Goal: Register for event/course

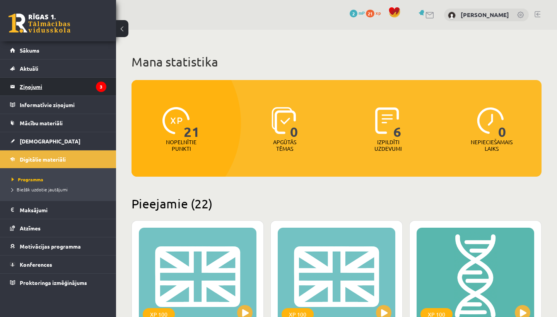
click at [53, 91] on legend "Ziņojumi 3" at bounding box center [63, 87] width 87 height 18
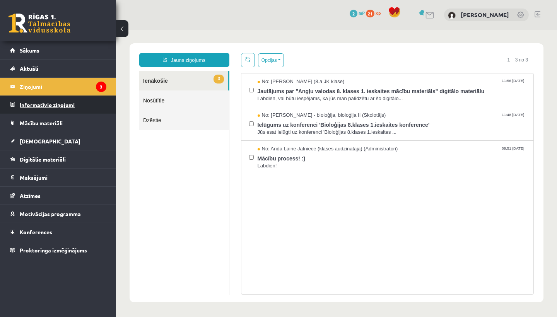
click at [32, 103] on legend "Informatīvie ziņojumi 0" at bounding box center [63, 105] width 87 height 18
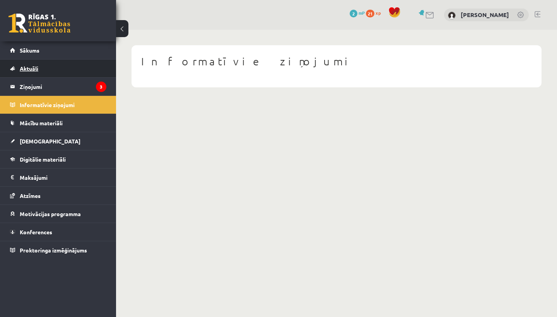
click at [28, 68] on span "Aktuāli" at bounding box center [29, 68] width 19 height 7
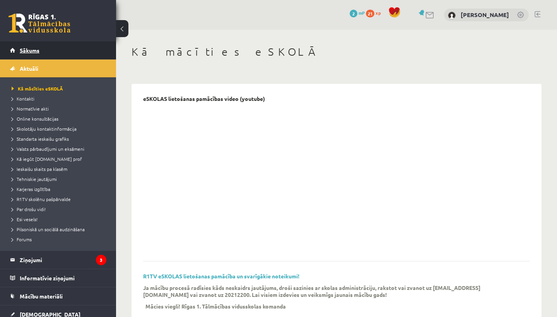
click at [29, 49] on span "Sākums" at bounding box center [30, 50] width 20 height 7
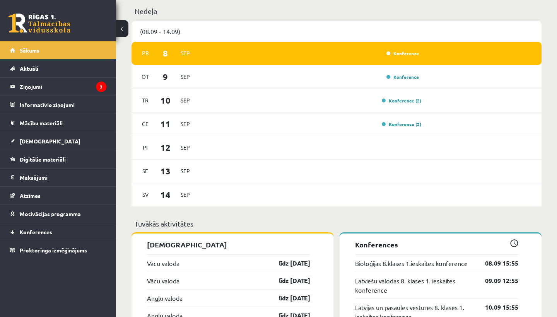
scroll to position [546, 0]
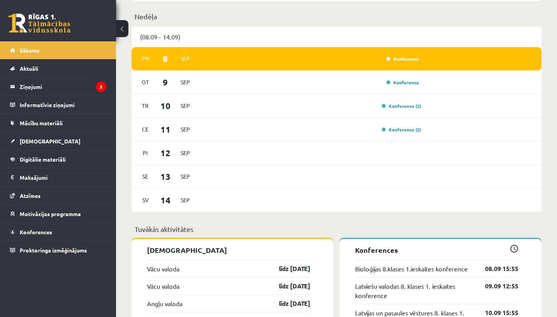
click at [369, 60] on div "Konference" at bounding box center [310, 59] width 223 height 9
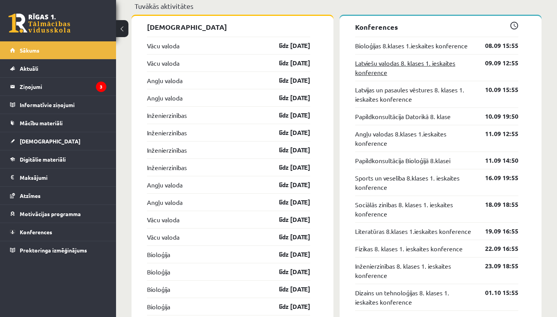
scroll to position [769, 0]
click at [449, 50] on link "Bioloģijas 8.klases 1.ieskaites konference" at bounding box center [411, 45] width 113 height 9
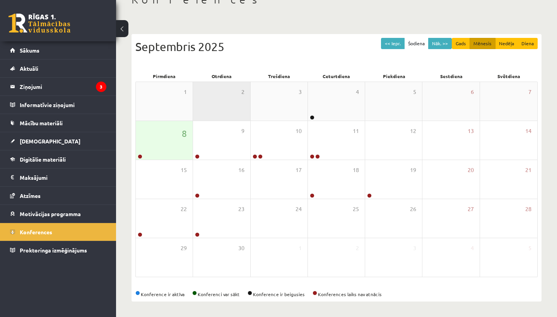
scroll to position [52, 0]
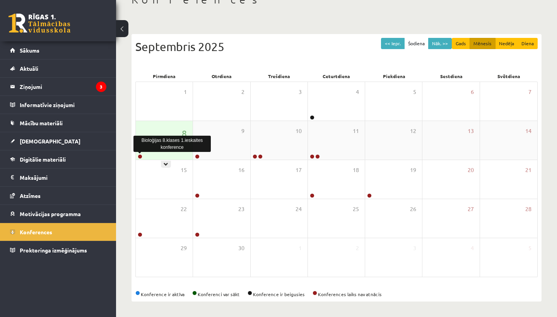
click at [141, 156] on link at bounding box center [140, 156] width 5 height 5
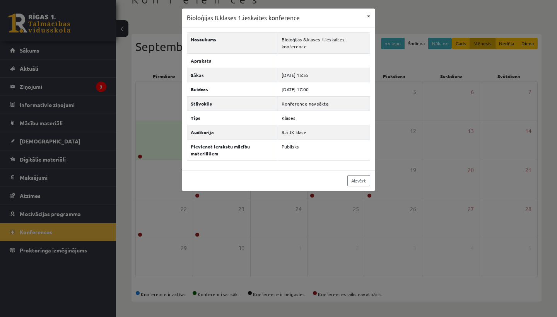
click at [369, 17] on button "×" at bounding box center [369, 16] width 12 height 15
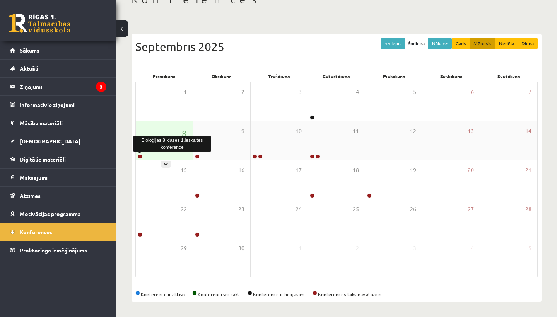
click at [140, 156] on link at bounding box center [140, 156] width 5 height 5
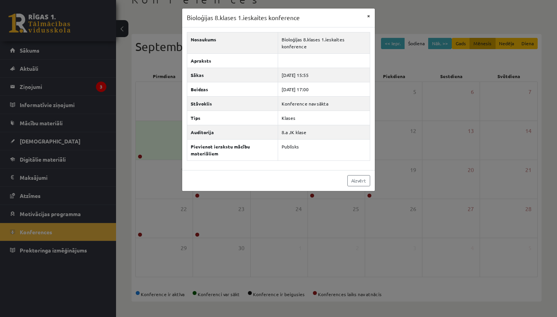
click at [369, 15] on button "×" at bounding box center [369, 16] width 12 height 15
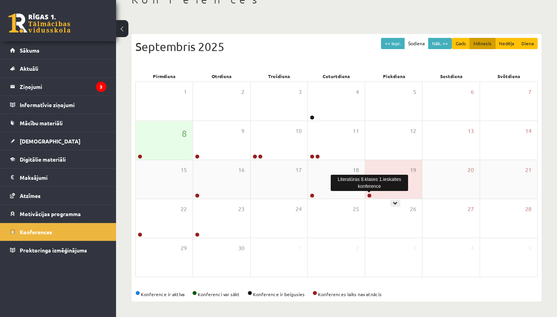
click at [368, 195] on link at bounding box center [369, 196] width 5 height 5
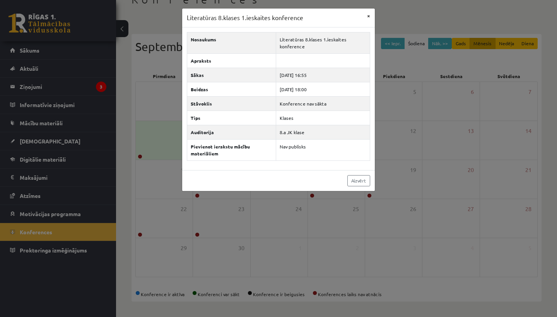
click at [370, 14] on button "×" at bounding box center [369, 16] width 12 height 15
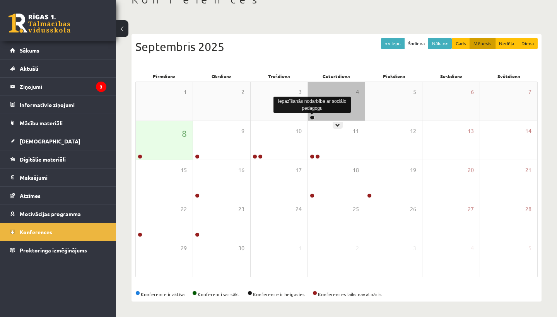
click at [313, 118] on link at bounding box center [312, 117] width 5 height 5
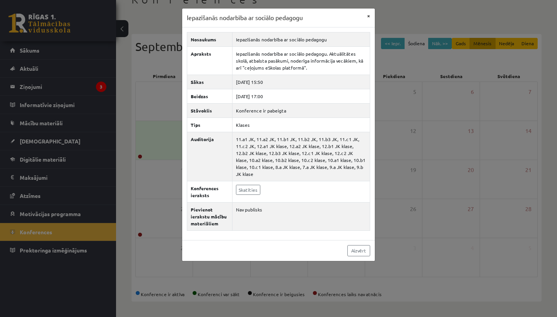
click at [368, 16] on button "×" at bounding box center [369, 16] width 12 height 15
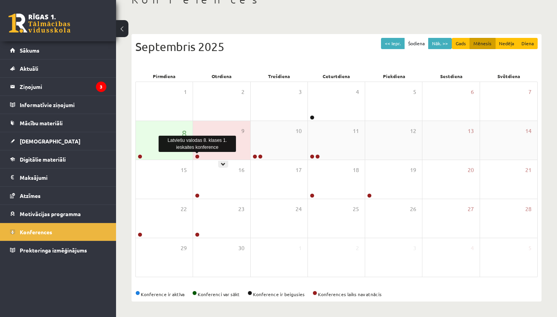
click at [197, 157] on link at bounding box center [197, 156] width 5 height 5
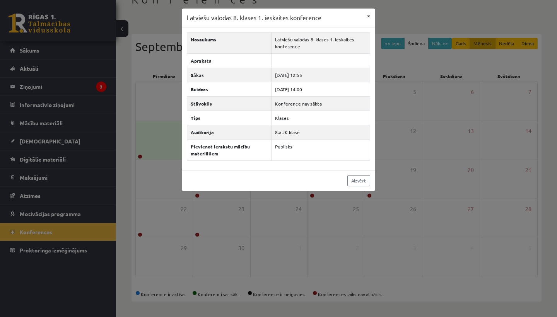
click at [369, 15] on button "×" at bounding box center [369, 16] width 12 height 15
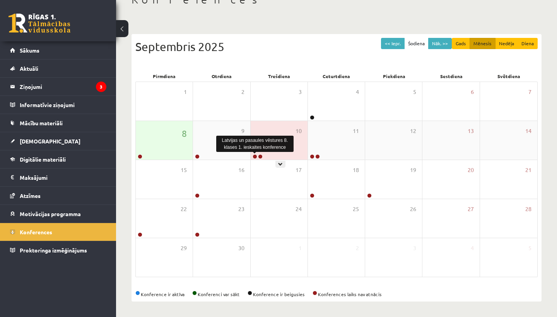
click at [256, 156] on link at bounding box center [255, 156] width 5 height 5
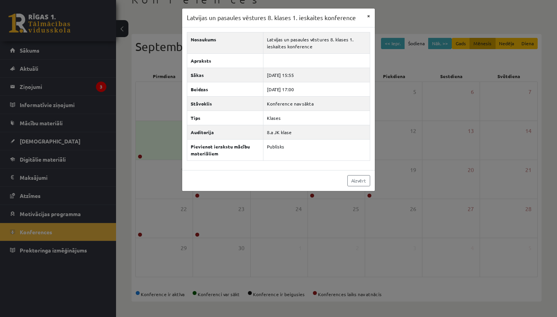
click at [364, 19] on button "×" at bounding box center [369, 16] width 12 height 15
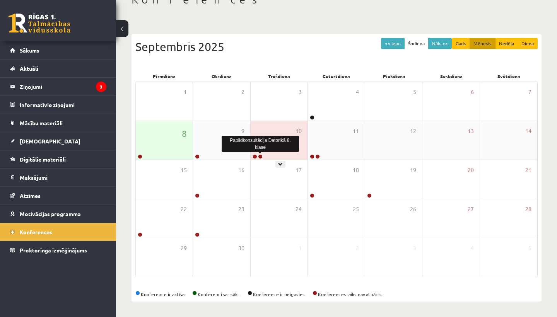
click at [259, 156] on link at bounding box center [260, 156] width 5 height 5
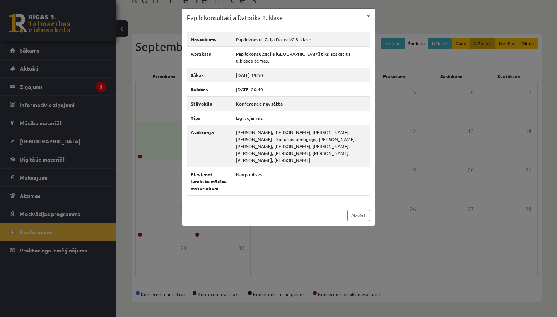
click at [370, 15] on button "×" at bounding box center [369, 16] width 12 height 15
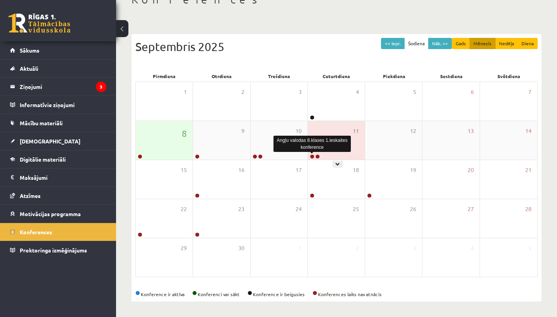
click at [313, 155] on link at bounding box center [312, 156] width 5 height 5
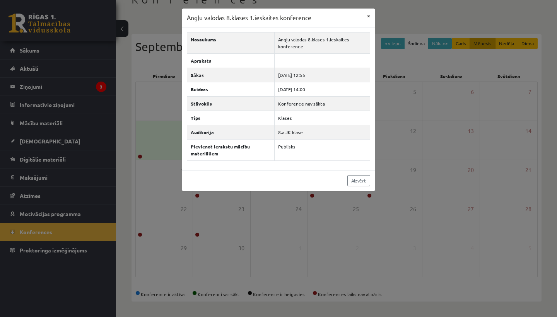
click at [369, 16] on button "×" at bounding box center [369, 16] width 12 height 15
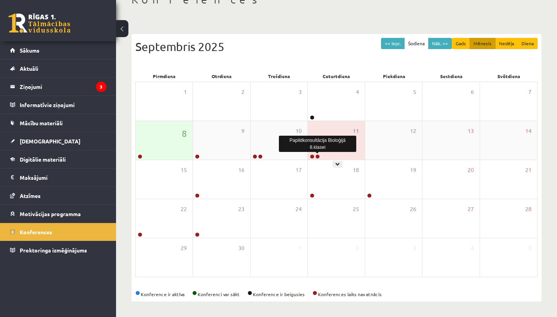
click at [317, 156] on link at bounding box center [317, 156] width 5 height 5
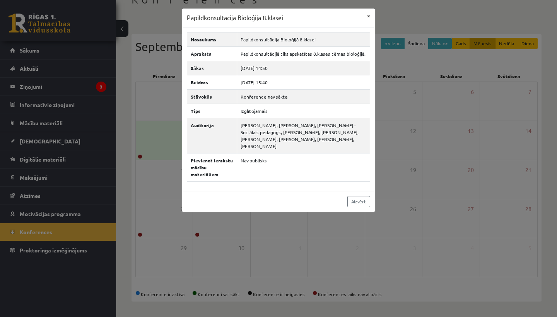
click at [370, 16] on button "×" at bounding box center [369, 16] width 12 height 15
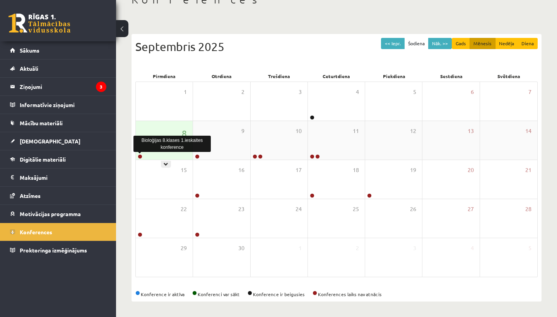
click at [140, 155] on link at bounding box center [140, 156] width 5 height 5
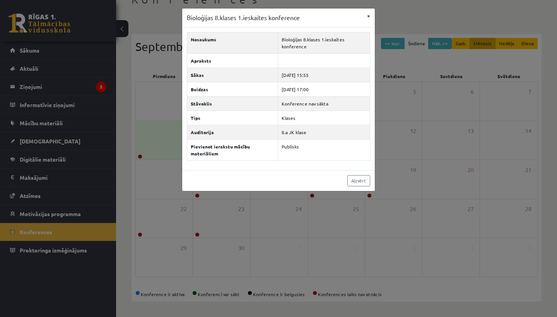
click at [370, 15] on button "×" at bounding box center [369, 16] width 12 height 15
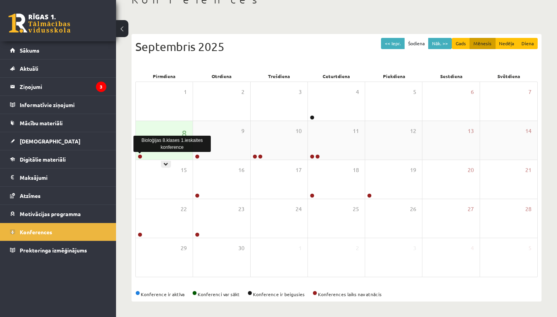
click at [140, 156] on link at bounding box center [140, 156] width 5 height 5
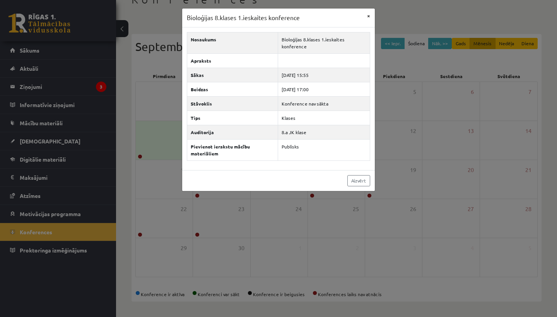
click at [369, 17] on button "×" at bounding box center [369, 16] width 12 height 15
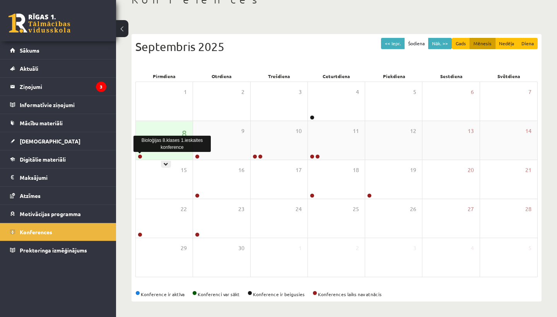
click at [141, 156] on link at bounding box center [140, 156] width 5 height 5
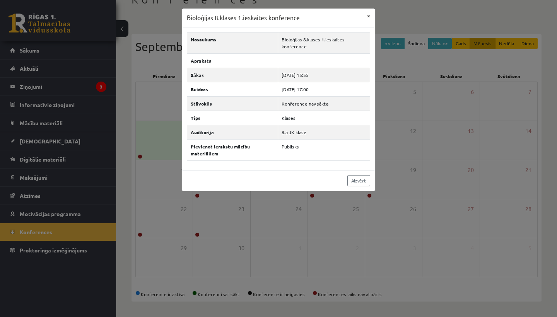
click at [368, 17] on button "×" at bounding box center [369, 16] width 12 height 15
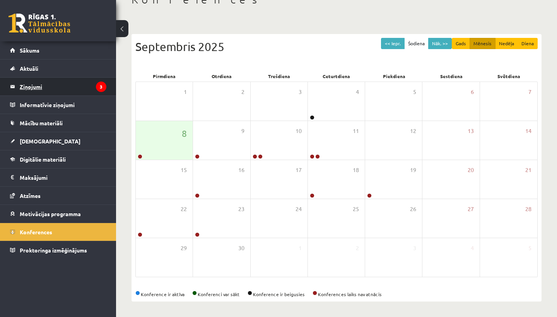
click at [29, 86] on legend "Ziņojumi 3" at bounding box center [63, 87] width 87 height 18
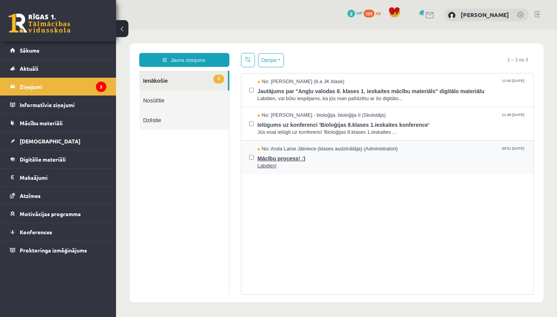
click at [298, 156] on span "Mācību process! :)" at bounding box center [392, 158] width 269 height 10
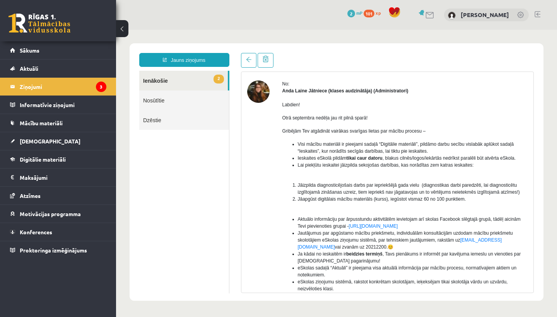
scroll to position [21, 0]
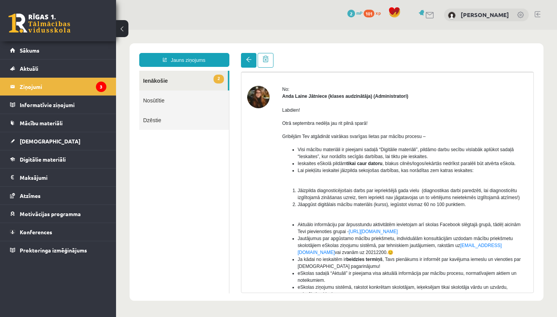
click at [247, 58] on span at bounding box center [248, 59] width 5 height 5
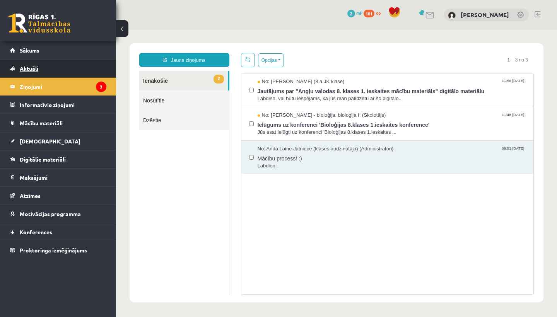
scroll to position [0, 0]
click at [27, 72] on link "Aktuāli" at bounding box center [58, 69] width 96 height 18
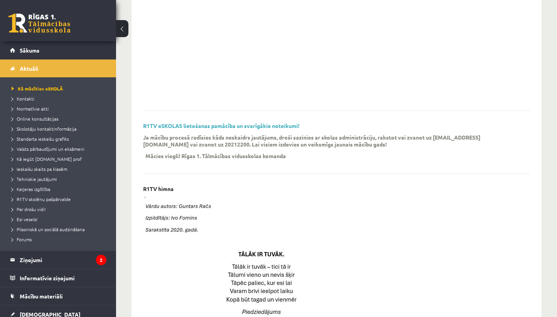
scroll to position [98, 0]
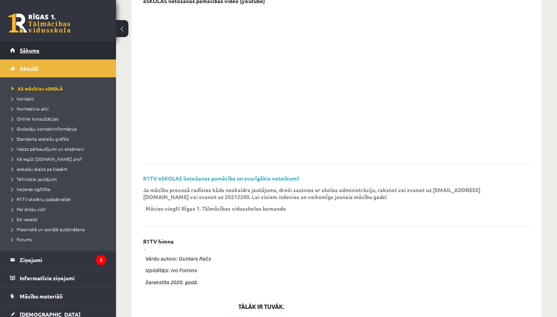
click at [29, 52] on span "Sākums" at bounding box center [30, 50] width 20 height 7
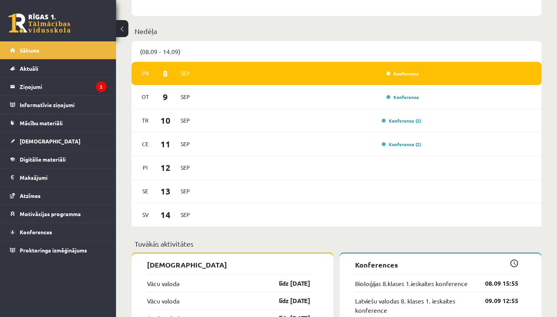
scroll to position [540, 0]
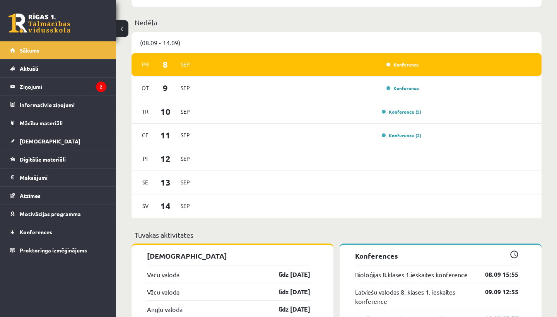
click at [391, 66] on link "Konference" at bounding box center [403, 65] width 33 height 6
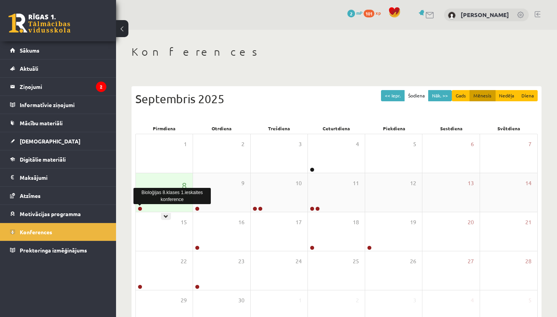
click at [139, 207] on link at bounding box center [140, 209] width 5 height 5
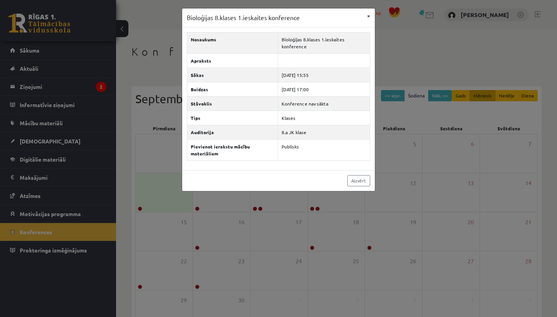
click at [369, 15] on button "×" at bounding box center [369, 16] width 12 height 15
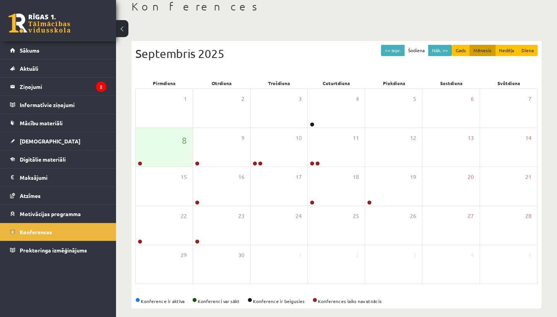
scroll to position [46, 0]
click at [525, 48] on button "Diena" at bounding box center [528, 49] width 20 height 11
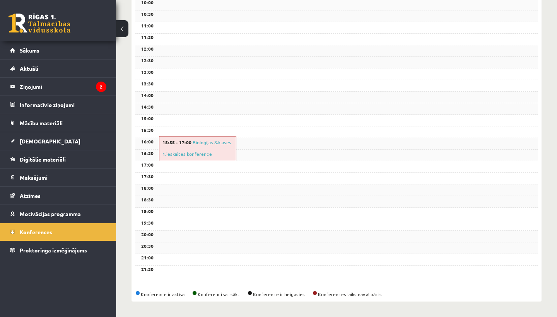
scroll to position [228, 0]
click at [212, 141] on link "Bioloģijas 8.klases 1.ieskaites konference" at bounding box center [197, 148] width 69 height 18
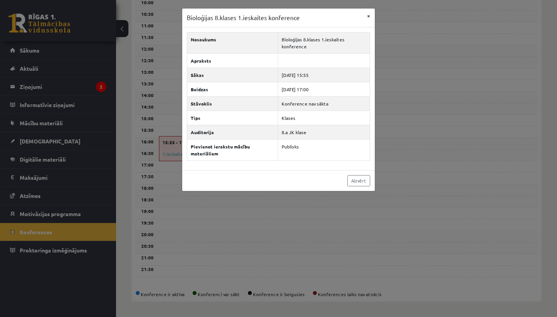
click at [369, 15] on button "×" at bounding box center [369, 16] width 12 height 15
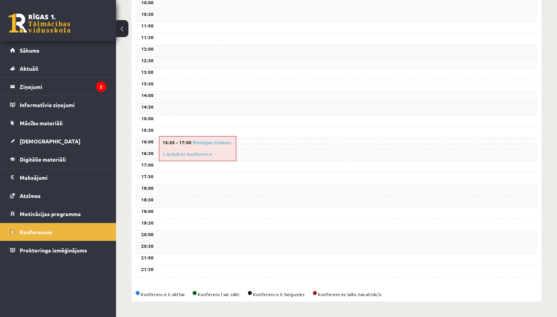
click at [187, 118] on div "15:00" at bounding box center [336, 121] width 403 height 12
click at [201, 151] on link "Bioloģijas 8.klases 1.ieskaites konference" at bounding box center [197, 148] width 69 height 18
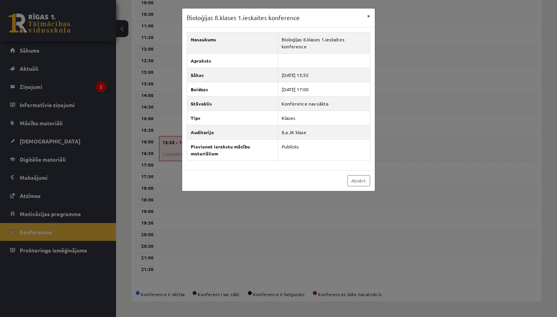
click at [370, 14] on button "×" at bounding box center [369, 16] width 12 height 15
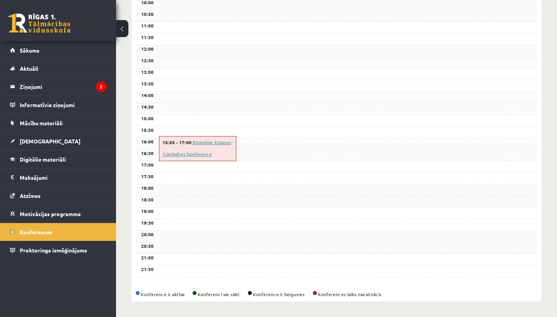
click at [200, 140] on link "Bioloģijas 8.klases 1.ieskaites konference" at bounding box center [197, 148] width 69 height 18
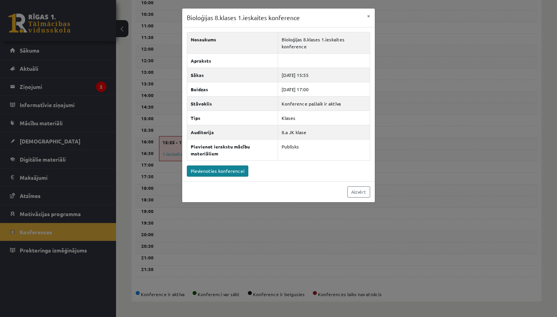
click at [219, 175] on link "Pievienoties konferencei" at bounding box center [218, 171] width 62 height 11
